Goal: Task Accomplishment & Management: Use online tool/utility

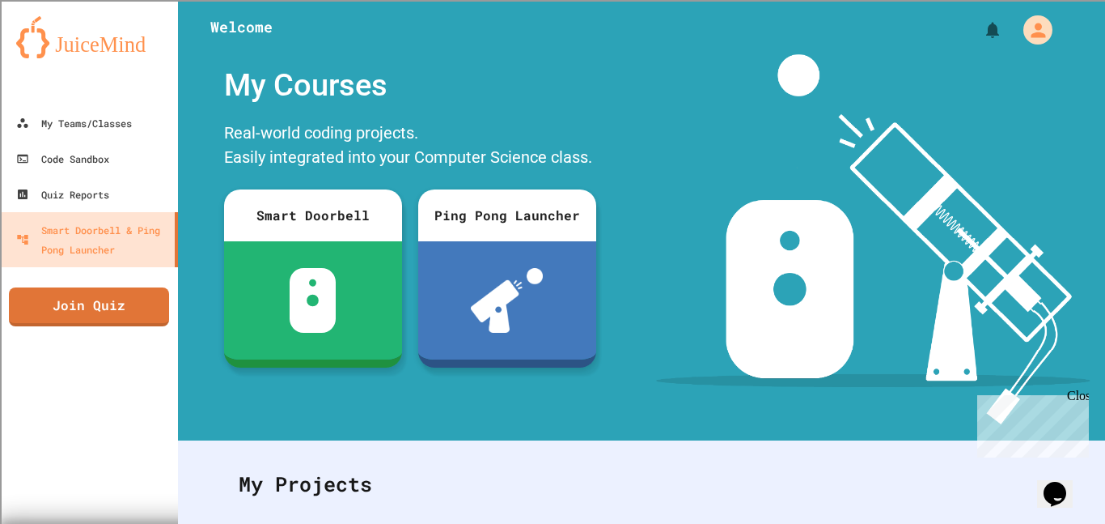
click at [1081, 390] on div "Close" at bounding box center [1077, 398] width 20 height 20
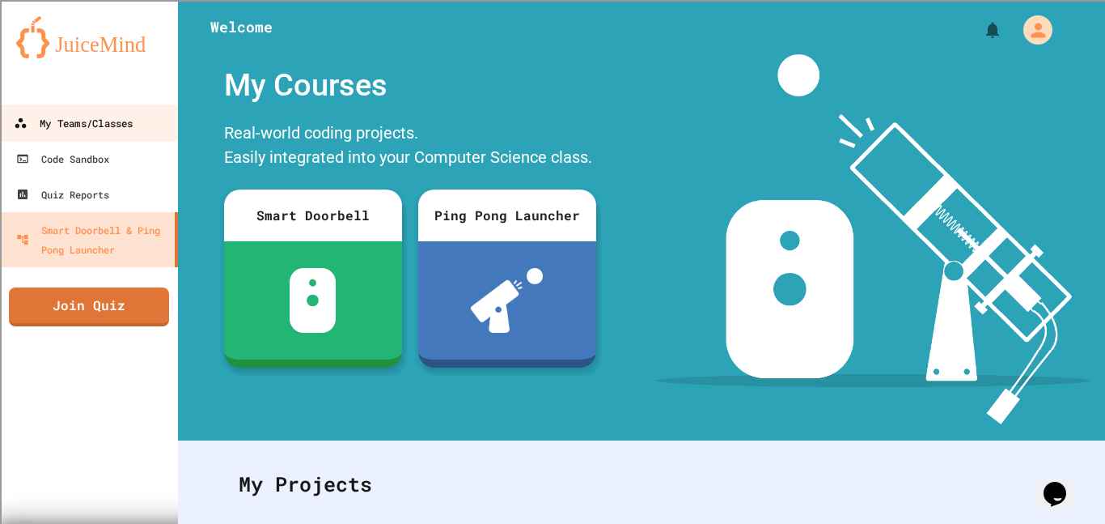
click at [32, 131] on div "My Teams/Classes" at bounding box center [73, 123] width 119 height 20
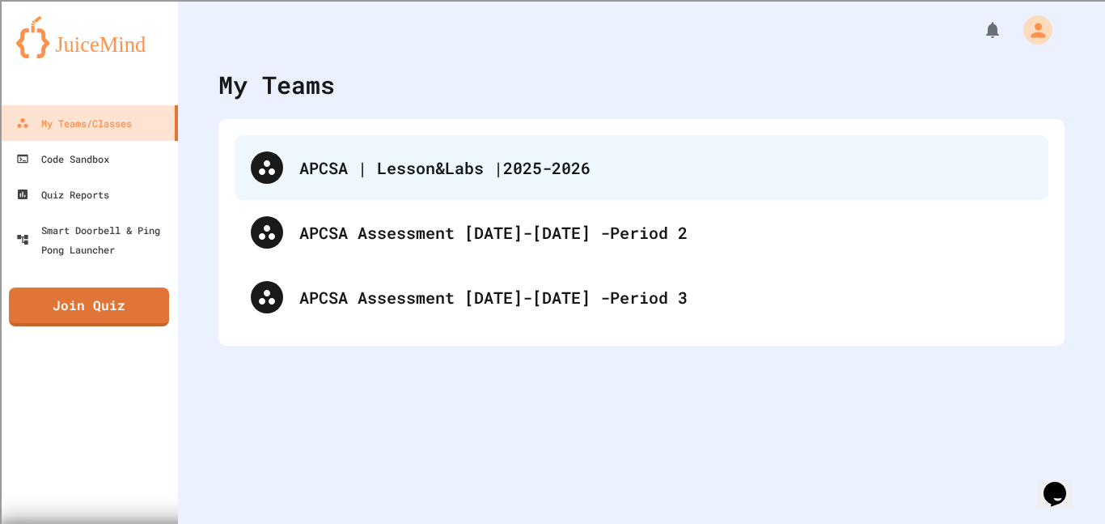
click at [473, 165] on div "APCSA | Lesson&Labs |2025-2026" at bounding box center [665, 167] width 733 height 24
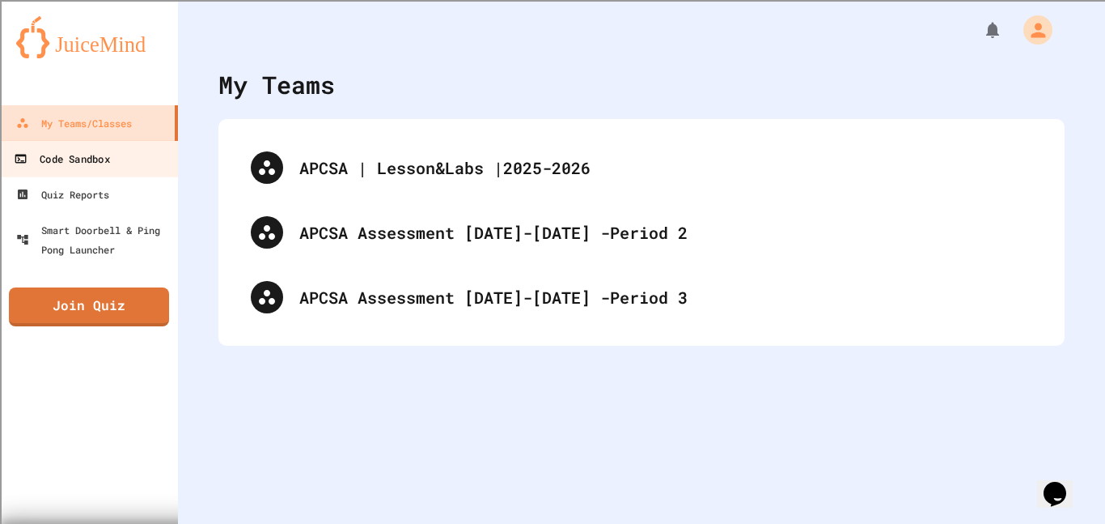
click at [101, 144] on link "Code Sandbox" at bounding box center [90, 158] width 184 height 36
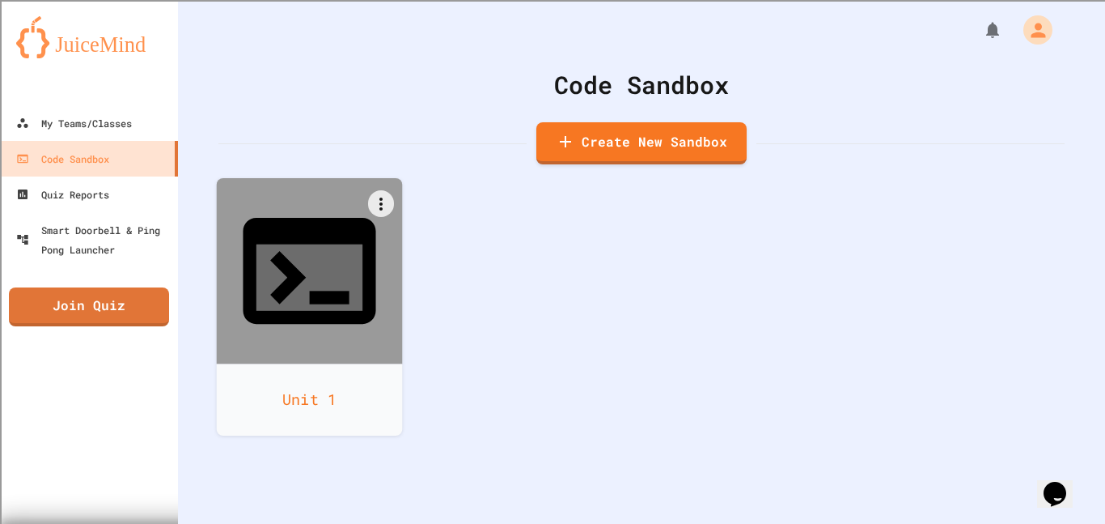
click at [344, 230] on icon at bounding box center [309, 270] width 159 height 159
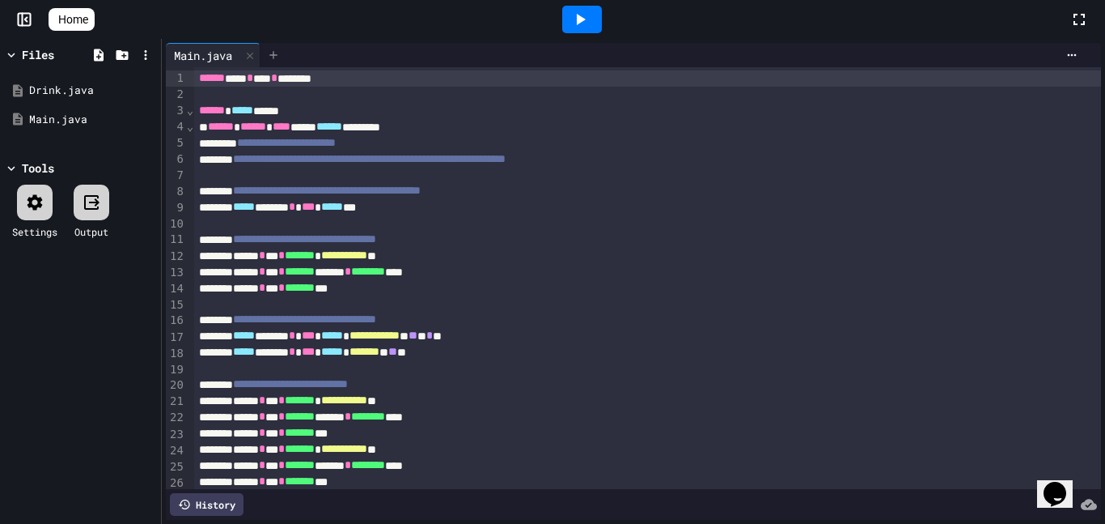
click at [275, 52] on icon at bounding box center [273, 55] width 13 height 13
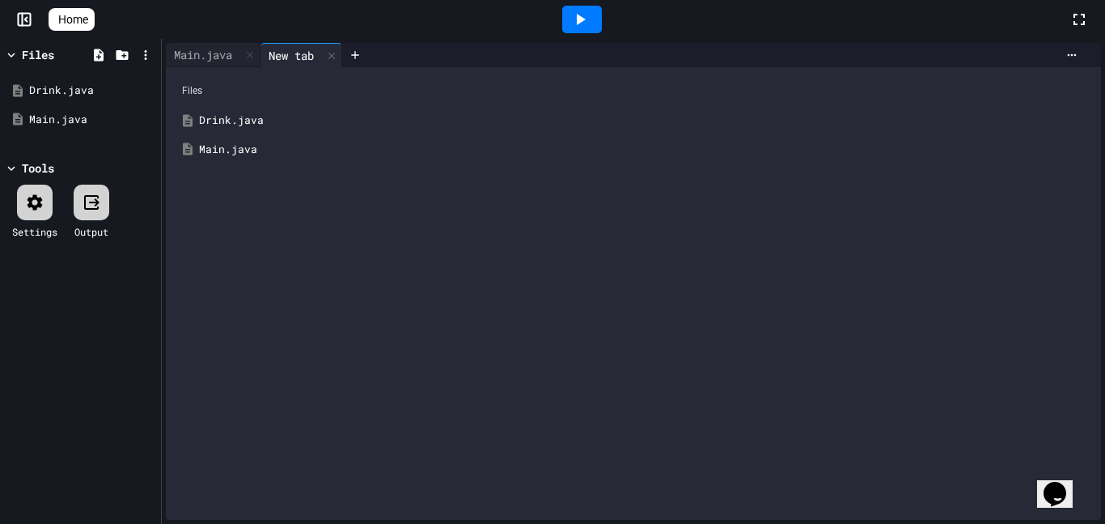
click at [240, 123] on div "Drink.java" at bounding box center [645, 120] width 893 height 16
